Goal: Transaction & Acquisition: Purchase product/service

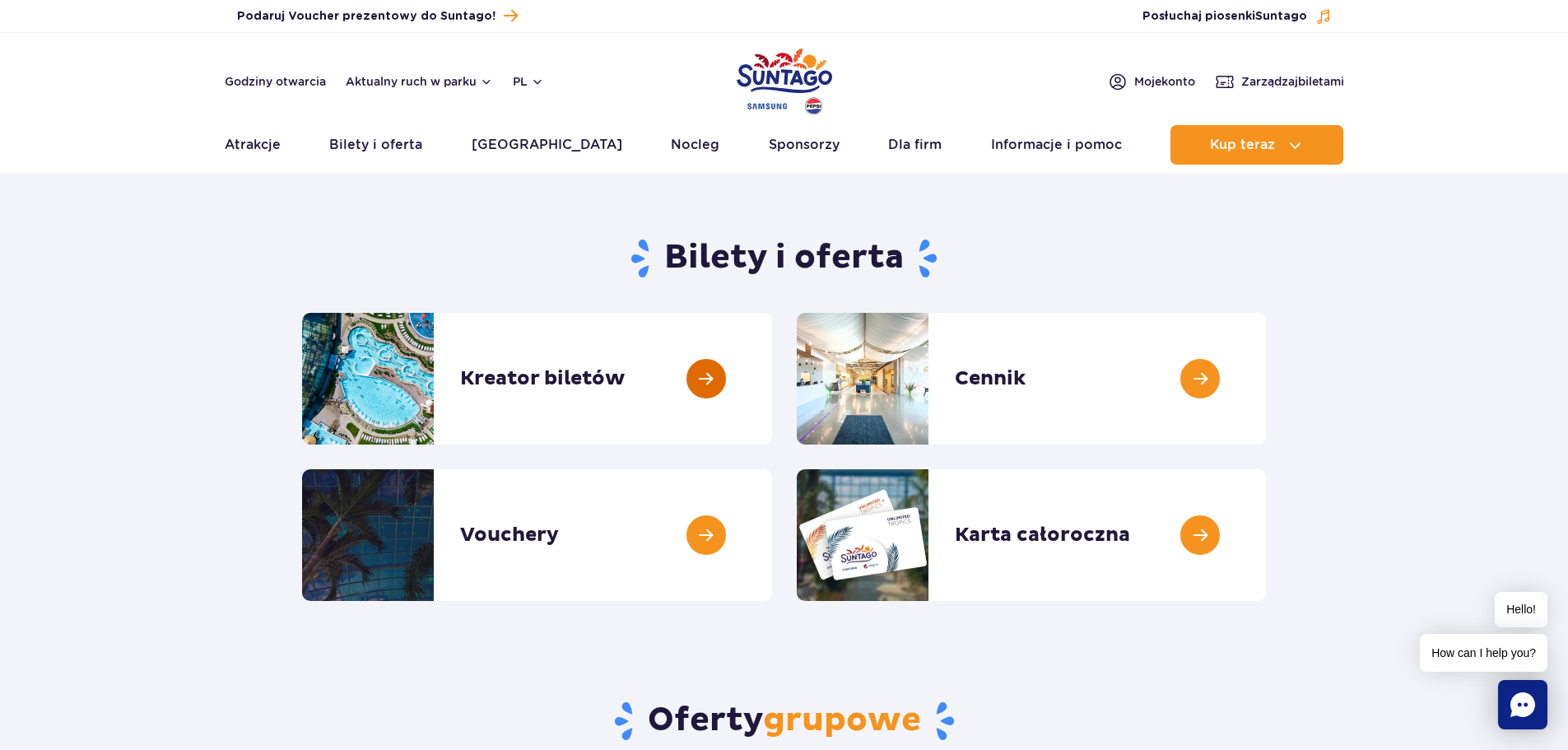
click at [772, 375] on link at bounding box center [772, 379] width 0 height 132
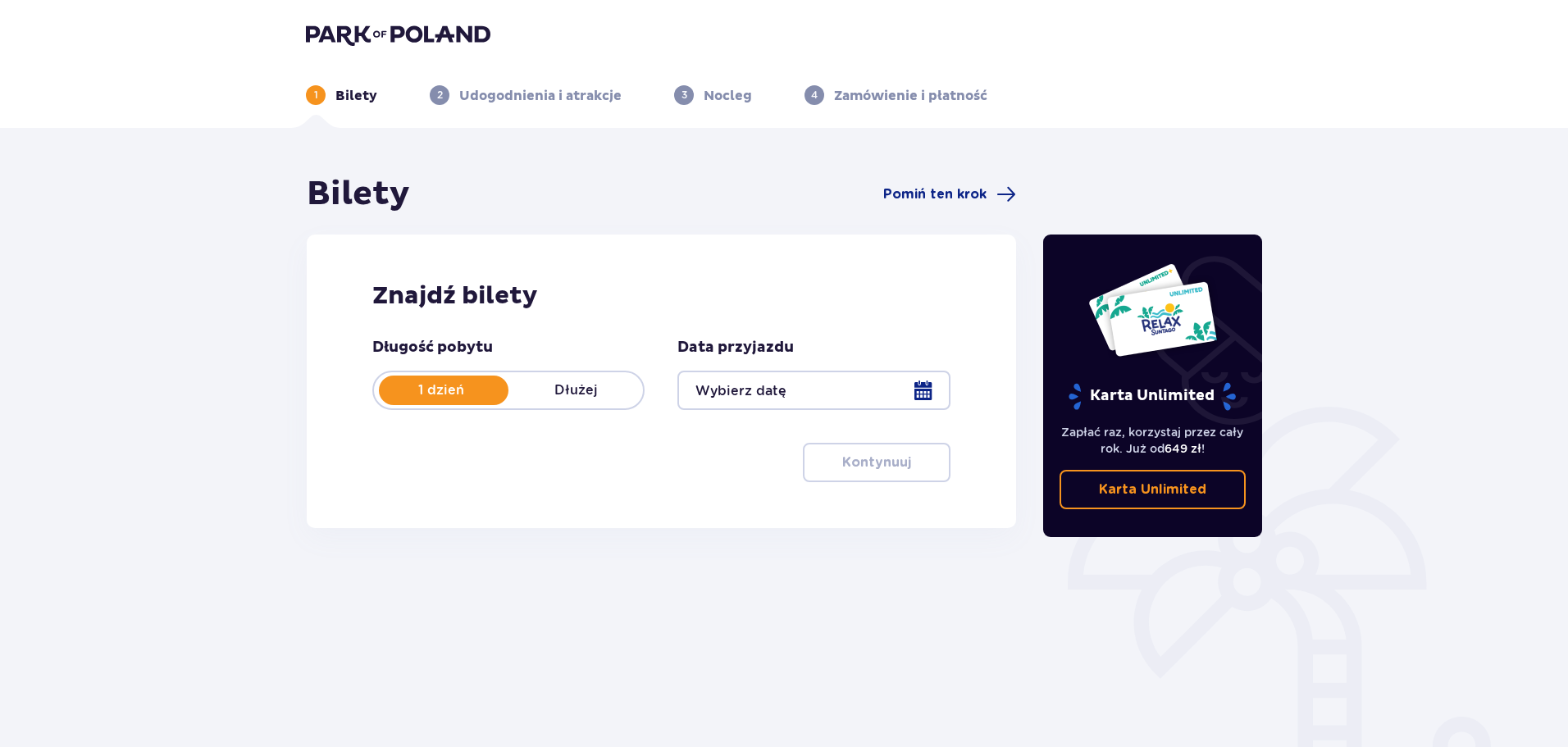
click at [1155, 489] on p "Karta Unlimited" at bounding box center [1152, 490] width 107 height 18
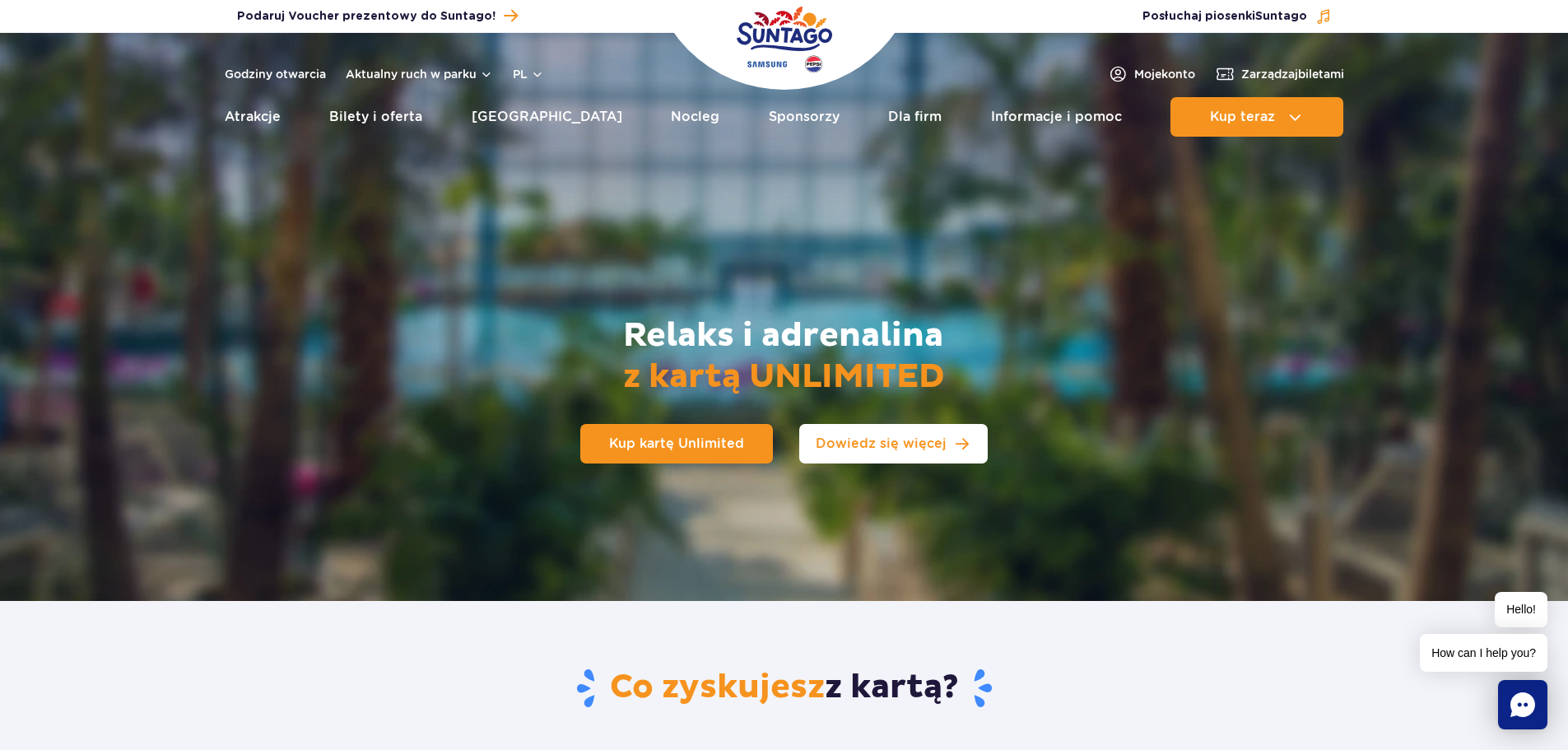
click at [934, 447] on span "Dowiedz się więcej" at bounding box center [881, 443] width 131 height 13
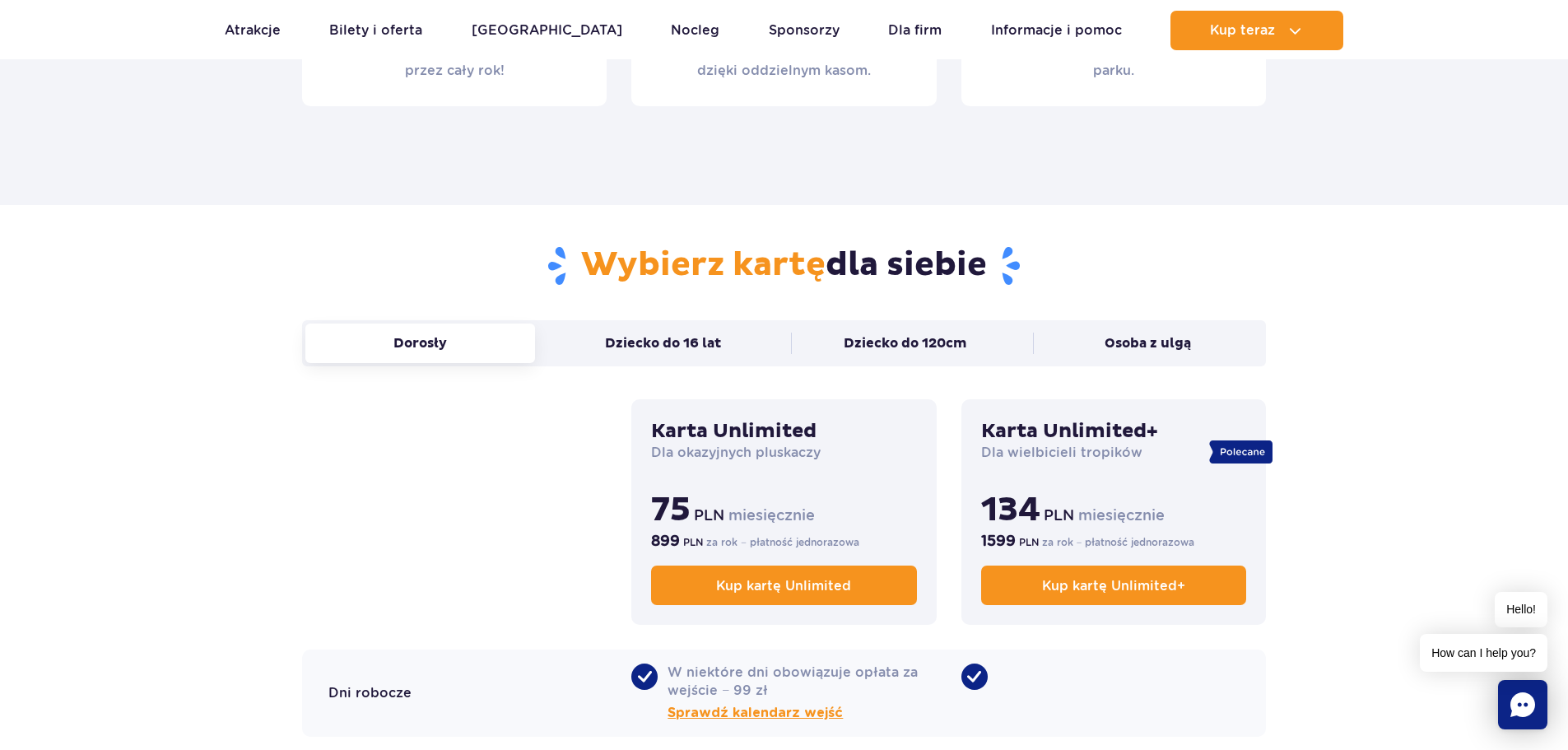
scroll to position [930, 0]
click at [443, 347] on button "Dorosły" at bounding box center [420, 342] width 230 height 39
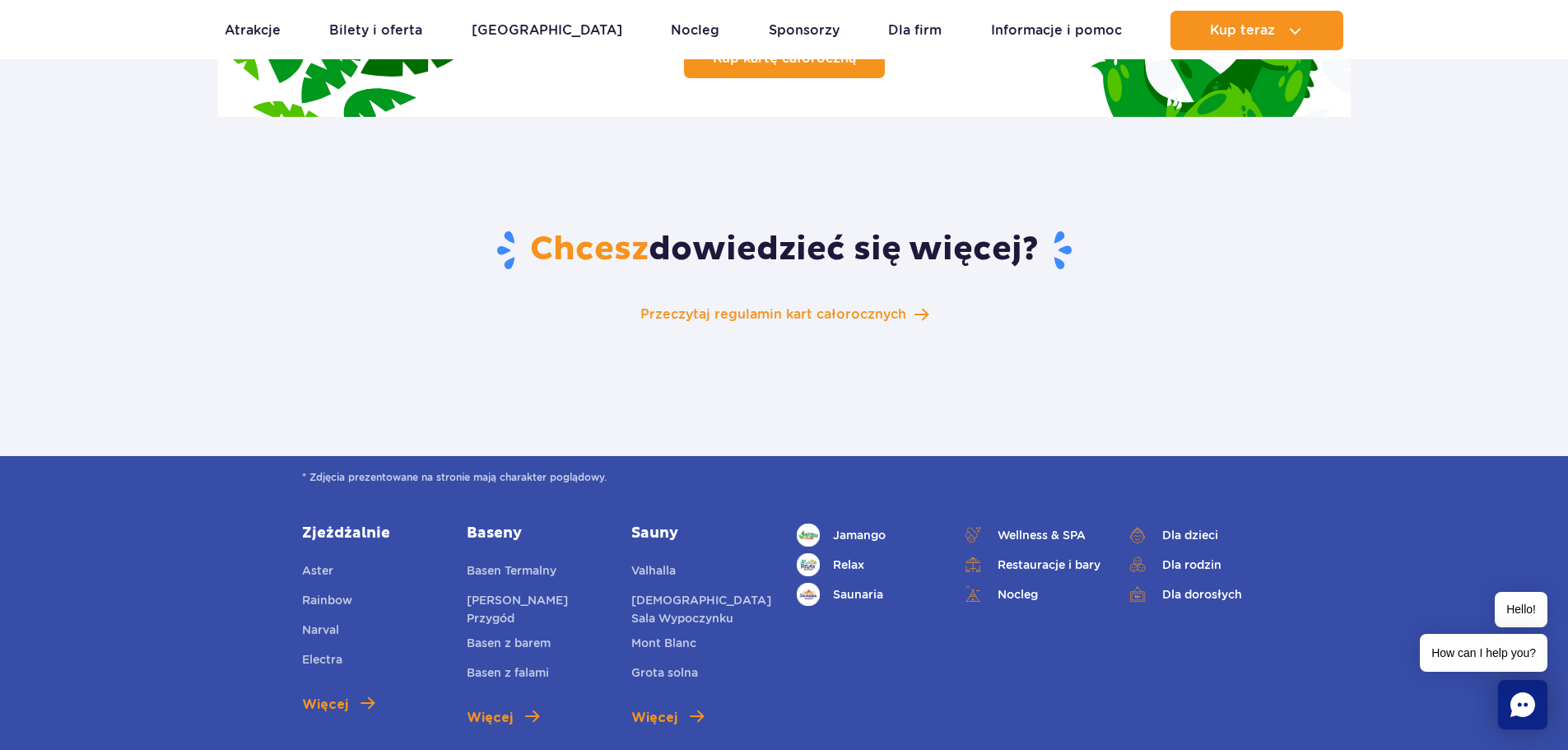
scroll to position [2659, 0]
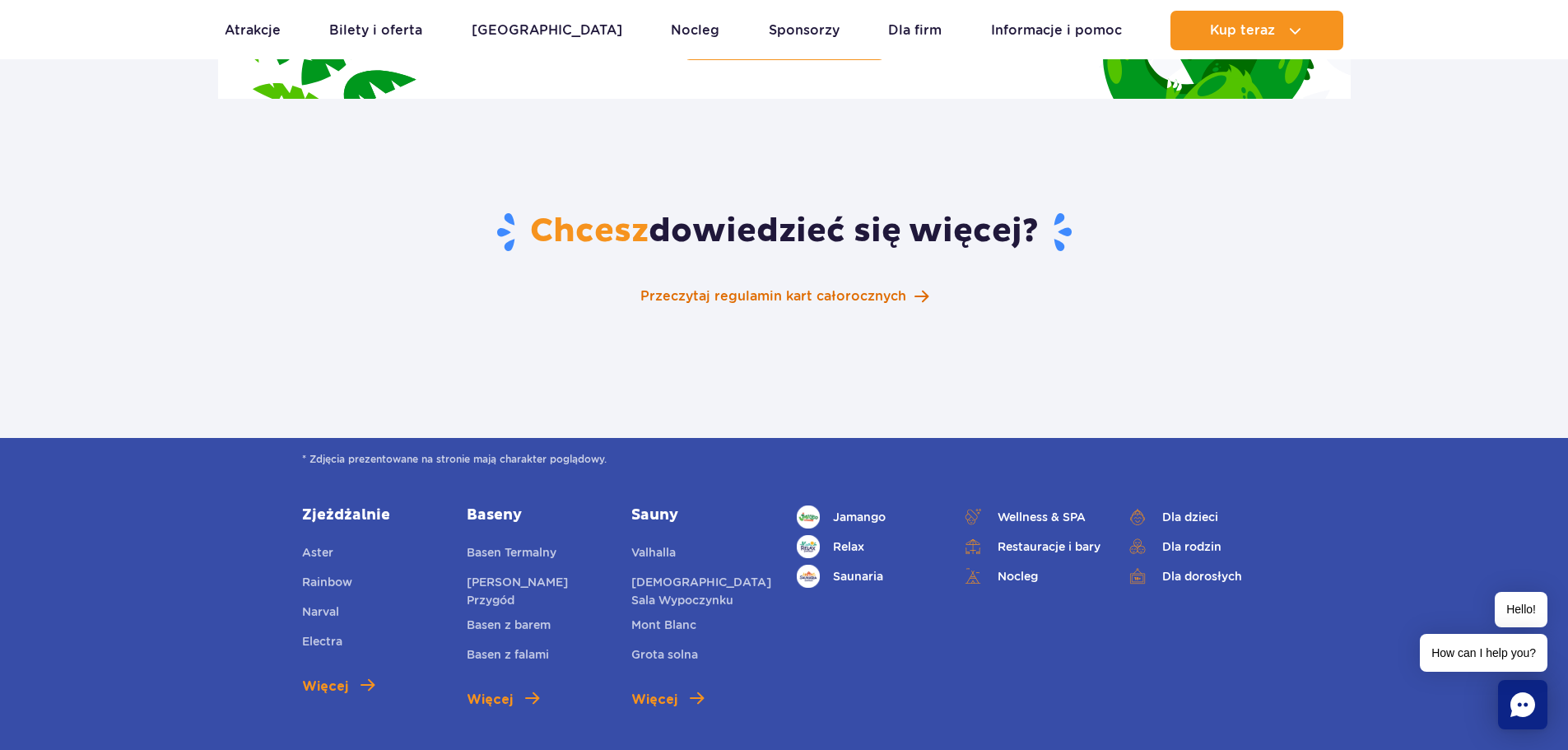
click at [882, 289] on span "Przeczytaj regulamin kart całorocznych" at bounding box center [773, 296] width 266 height 20
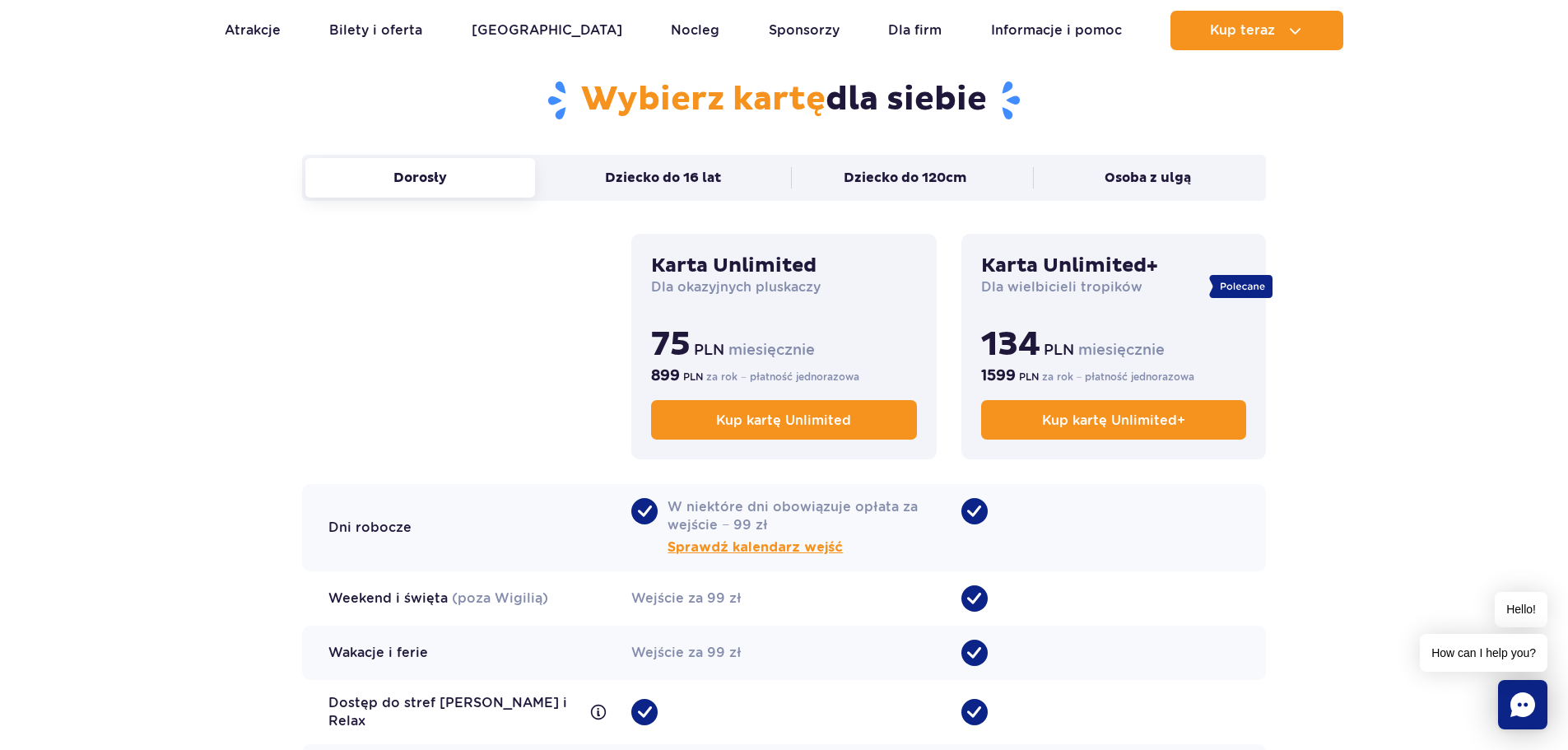
scroll to position [1178, 0]
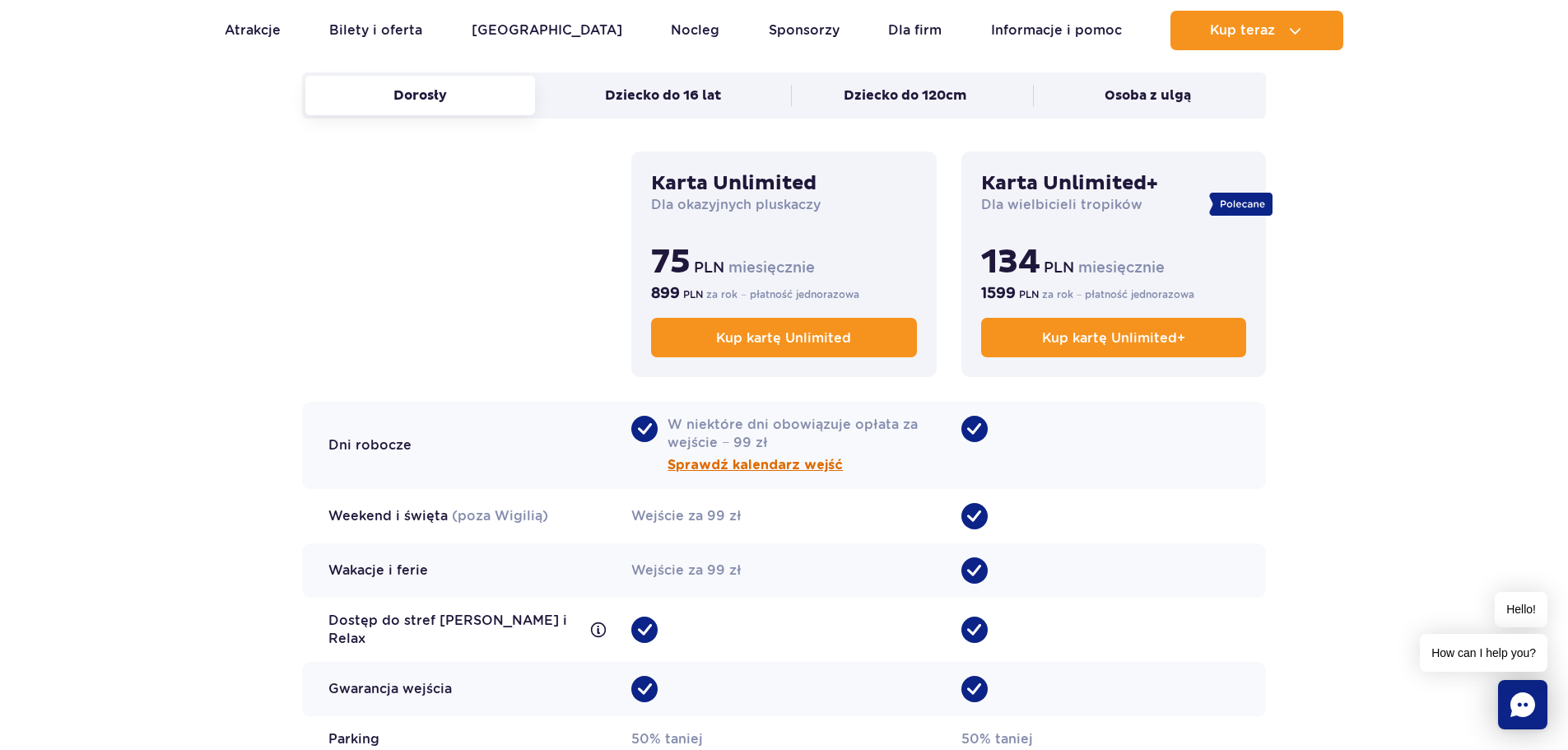
click at [756, 471] on span "Sprawdź kalendarz wejść" at bounding box center [755, 465] width 175 height 20
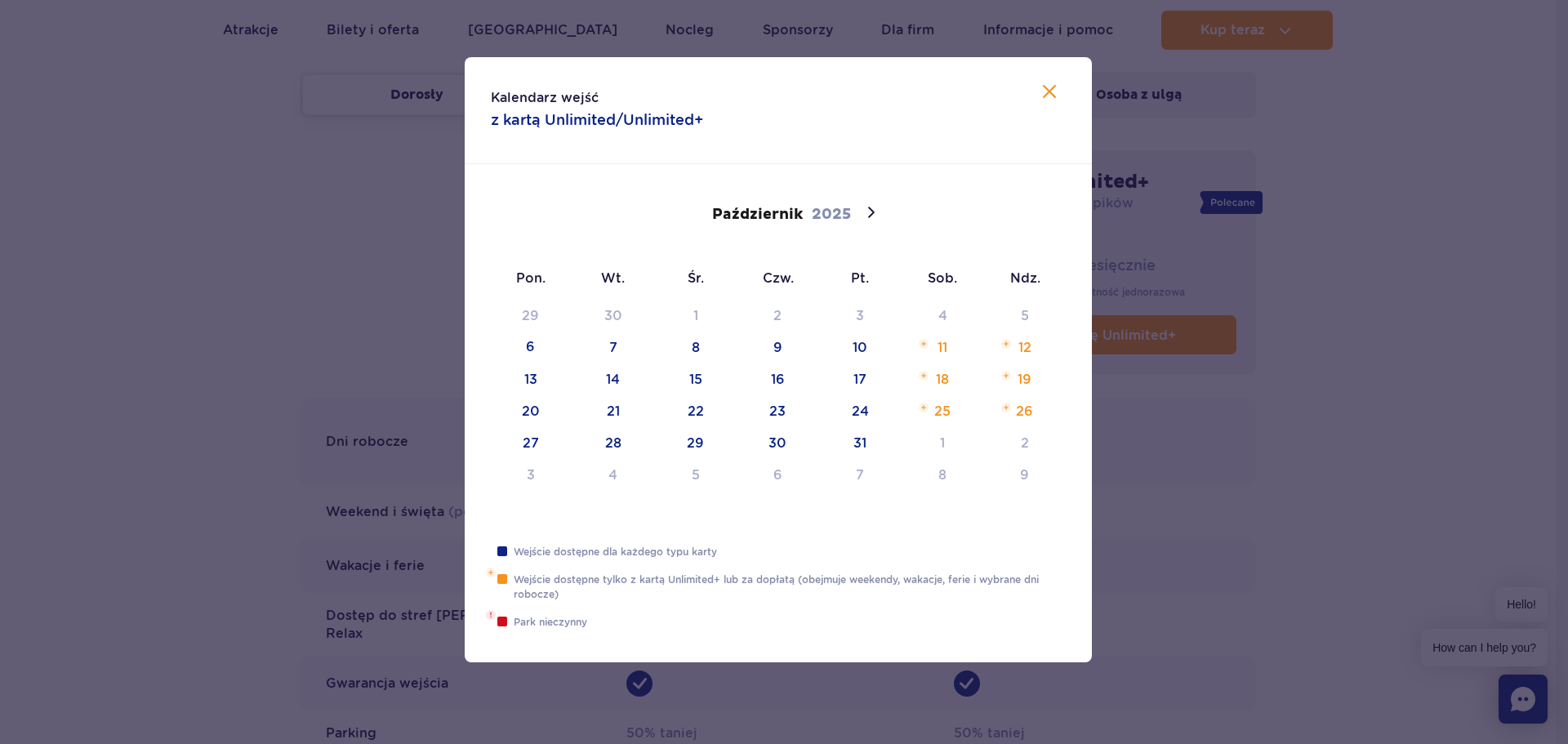
click at [1052, 89] on icon at bounding box center [1049, 92] width 13 height 13
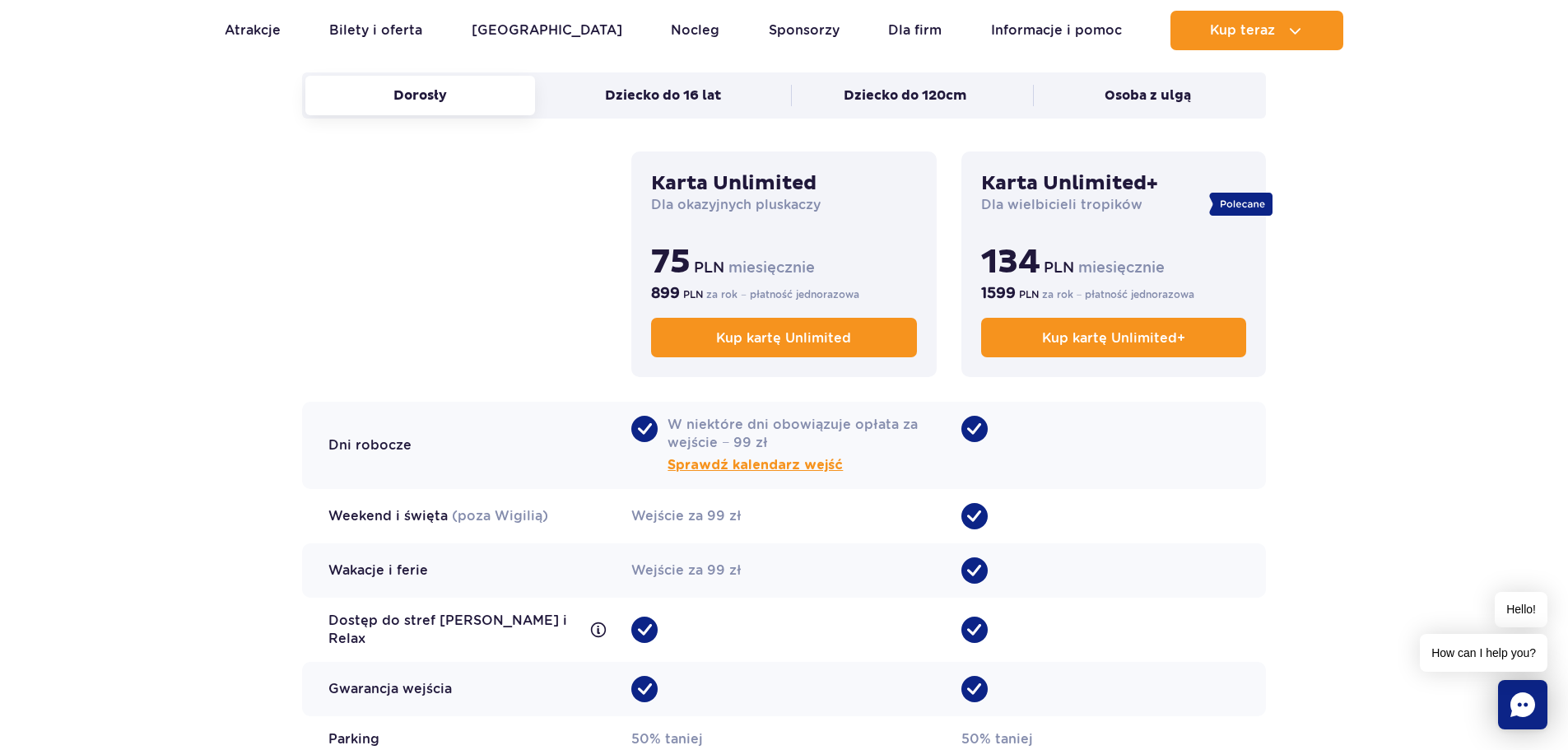
click at [979, 428] on span "•" at bounding box center [974, 429] width 27 height 27
click at [972, 430] on span "•" at bounding box center [974, 429] width 27 height 27
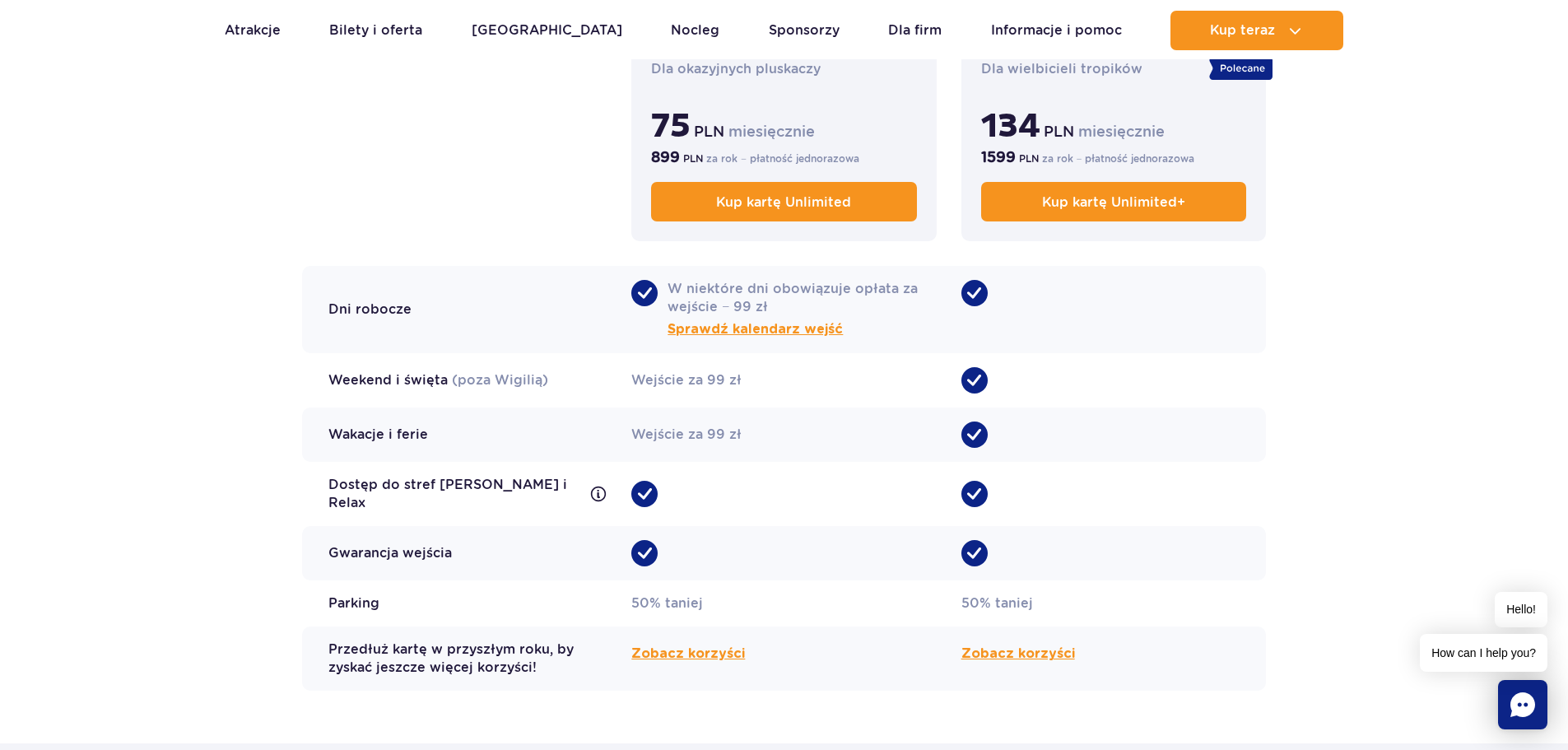
scroll to position [1342, 0]
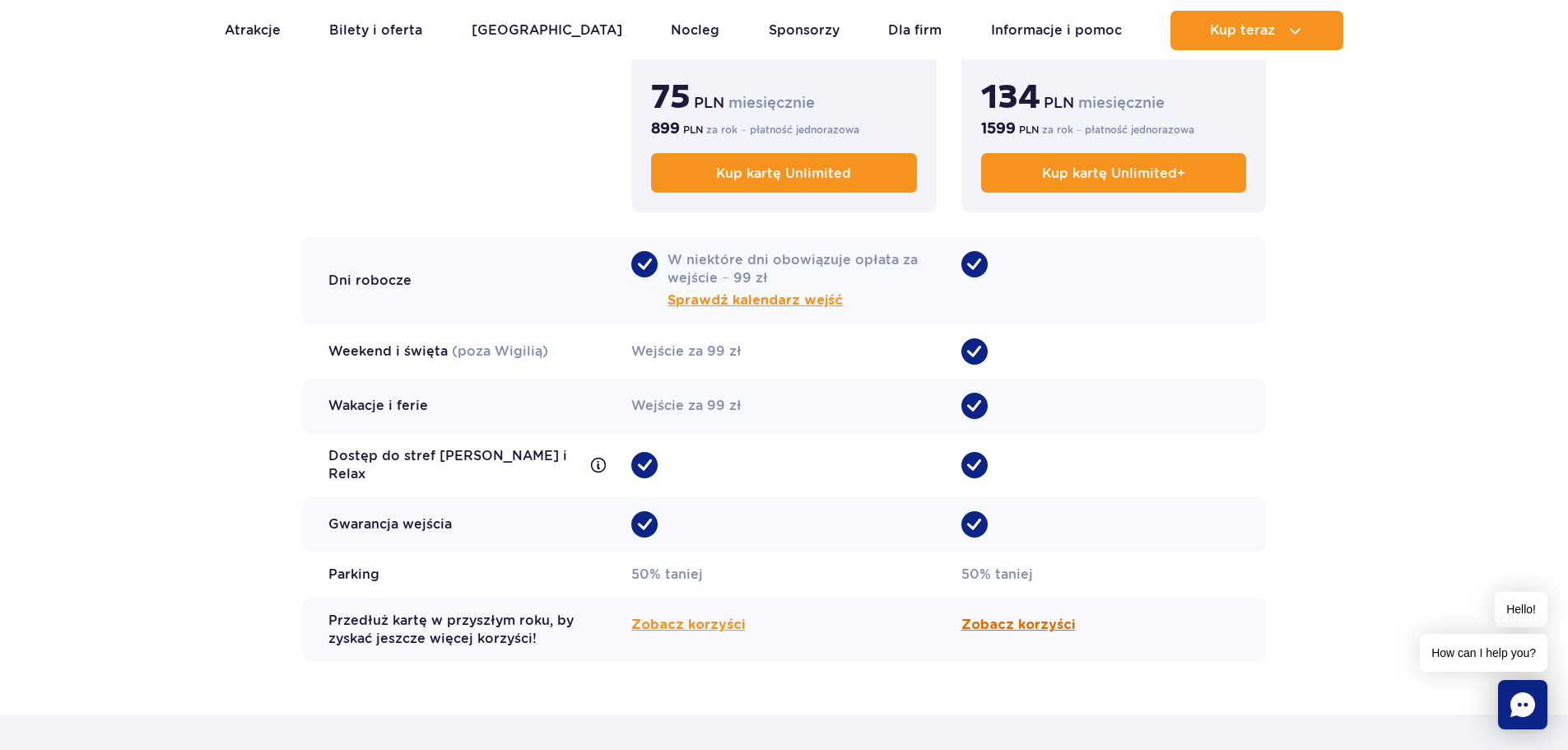
click at [1023, 621] on span "Zobacz korzyści" at bounding box center [1018, 625] width 114 height 20
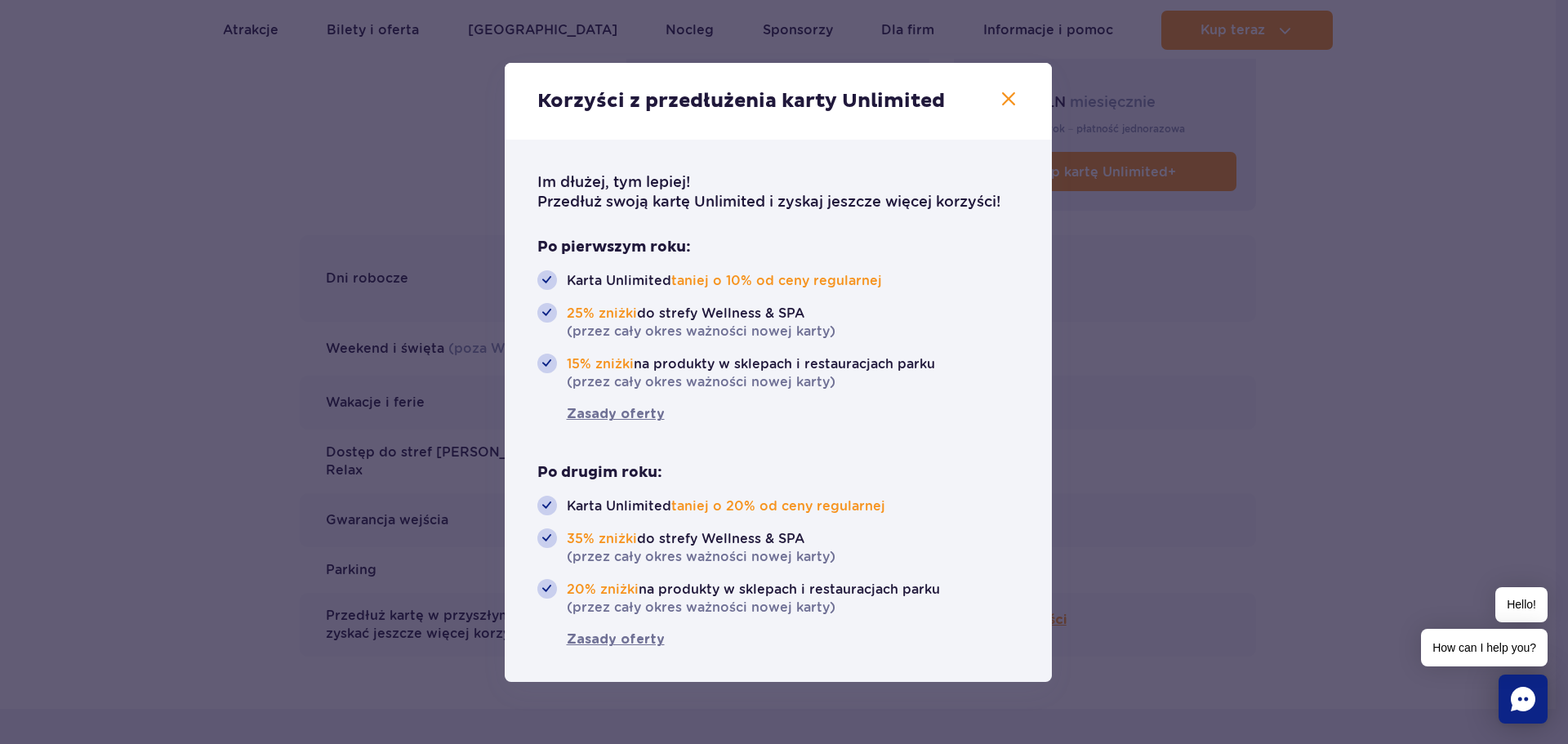
click at [1005, 94] on icon "button" at bounding box center [1009, 99] width 13 height 13
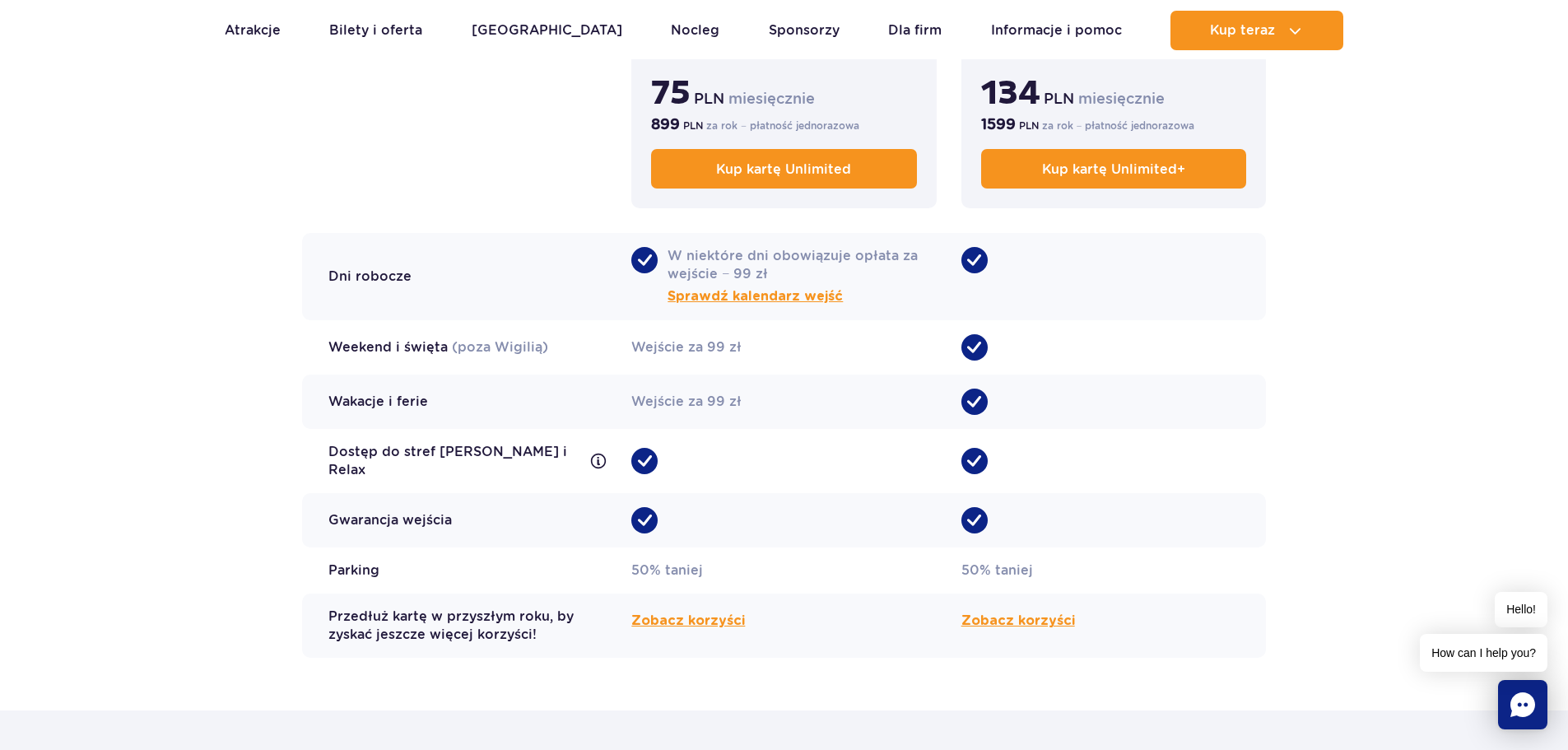
scroll to position [1317, 0]
